Goal: Find specific page/section: Find specific page/section

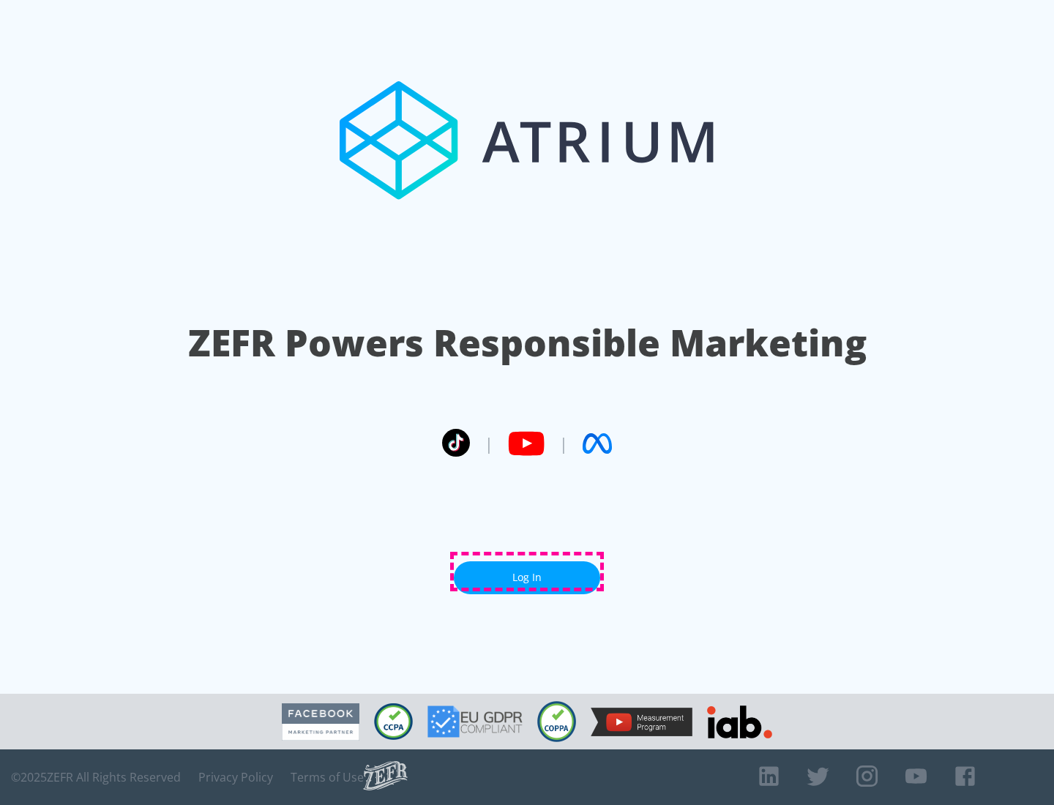
click at [527, 572] on link "Log In" at bounding box center [527, 577] width 146 height 33
